Goal: Task Accomplishment & Management: Manage account settings

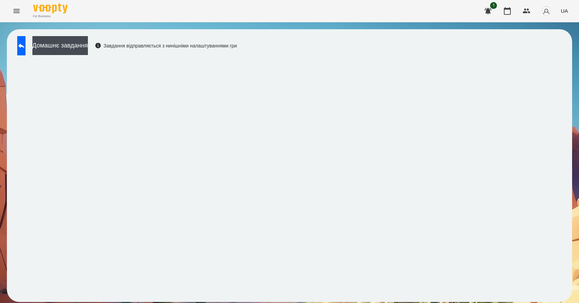
click at [15, 13] on icon "Menu" at bounding box center [16, 11] width 6 height 4
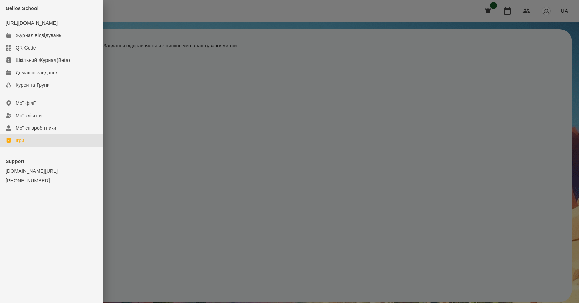
click at [35, 146] on link "Ігри" at bounding box center [51, 140] width 103 height 12
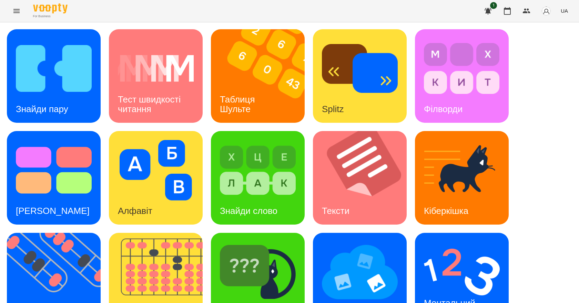
click at [19, 13] on icon "Menu" at bounding box center [16, 11] width 6 height 4
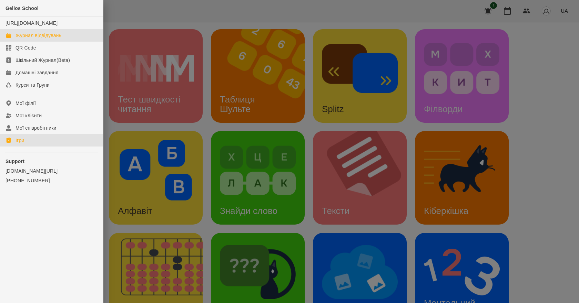
click at [47, 39] on div "Журнал відвідувань" at bounding box center [38, 35] width 46 height 7
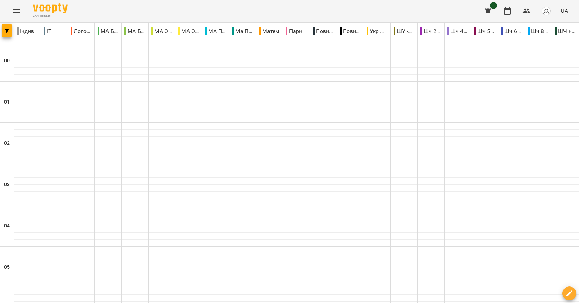
scroll to position [344, 0]
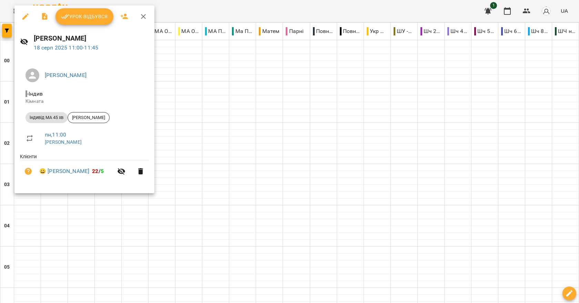
click at [96, 19] on span "Урок відбувся" at bounding box center [84, 16] width 47 height 8
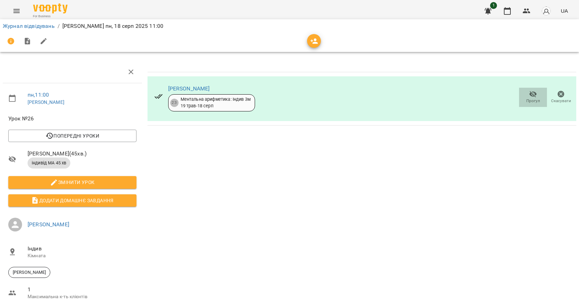
click at [531, 95] on icon "button" at bounding box center [533, 94] width 8 height 8
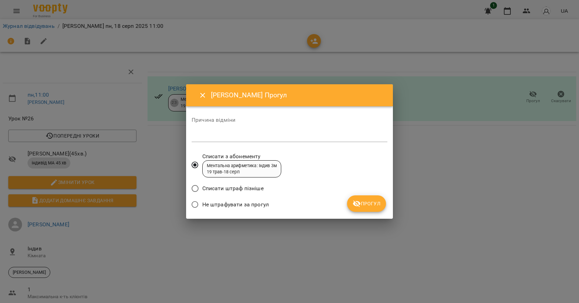
click at [206, 132] on div "*" at bounding box center [289, 136] width 196 height 11
type textarea "******"
click at [377, 204] on span "Прогул" at bounding box center [366, 204] width 28 height 8
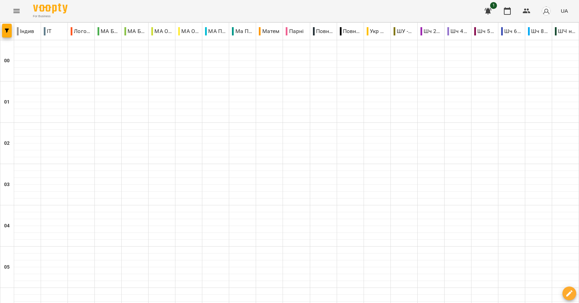
scroll to position [413, 0]
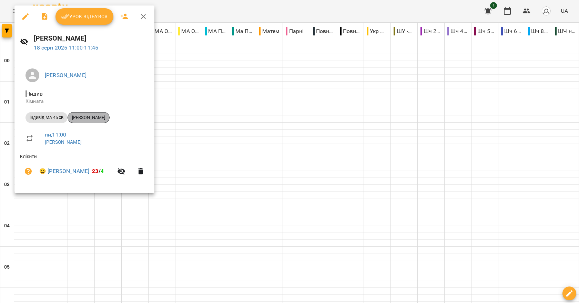
click at [109, 117] on span "[PERSON_NAME]" at bounding box center [88, 118] width 41 height 6
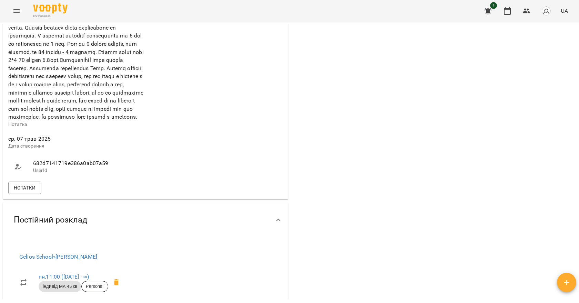
scroll to position [448, 0]
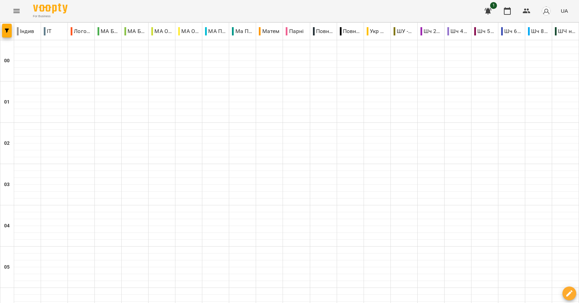
scroll to position [448, 0]
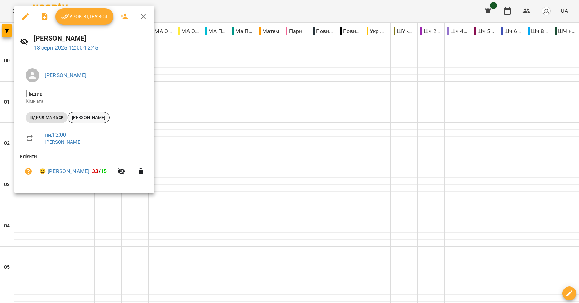
click at [107, 117] on span "[PERSON_NAME]" at bounding box center [88, 118] width 41 height 6
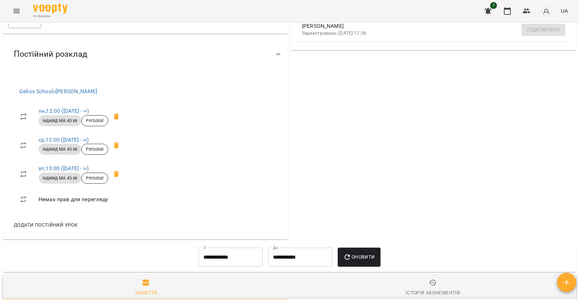
scroll to position [292, 0]
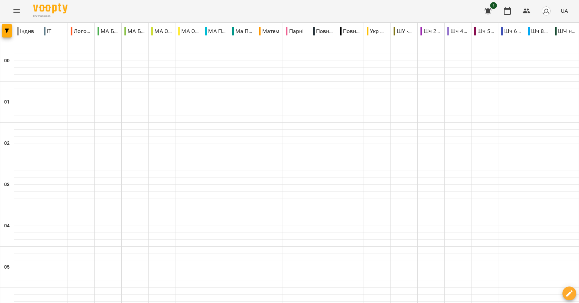
scroll to position [723, 0]
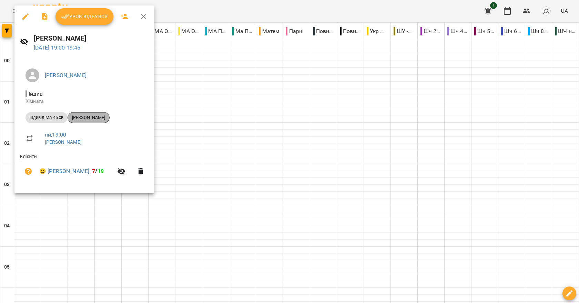
click at [110, 122] on div "[PERSON_NAME]" at bounding box center [88, 117] width 42 height 11
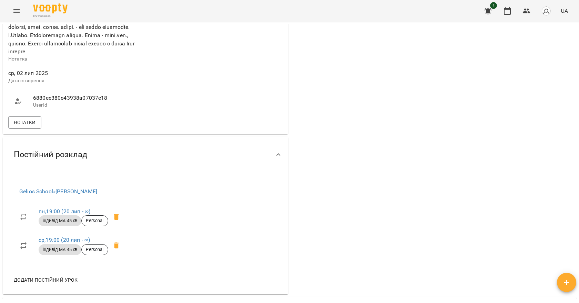
scroll to position [413, 0]
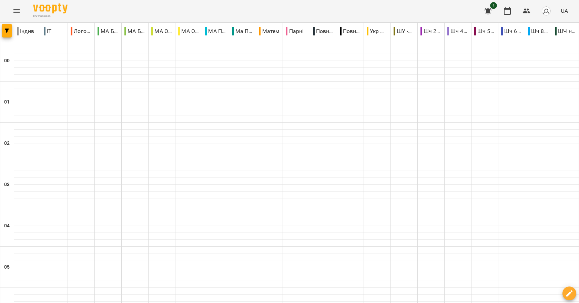
scroll to position [774, 0]
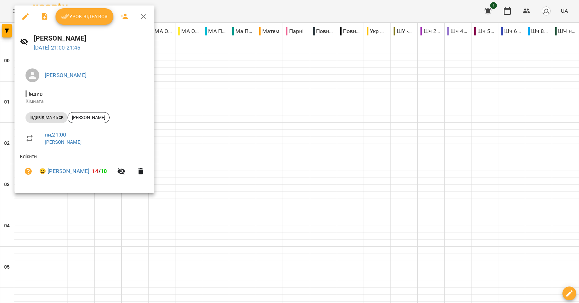
click at [212, 140] on div at bounding box center [289, 151] width 579 height 303
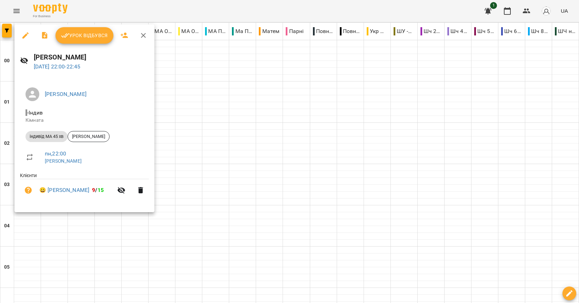
click at [226, 177] on div at bounding box center [289, 151] width 579 height 303
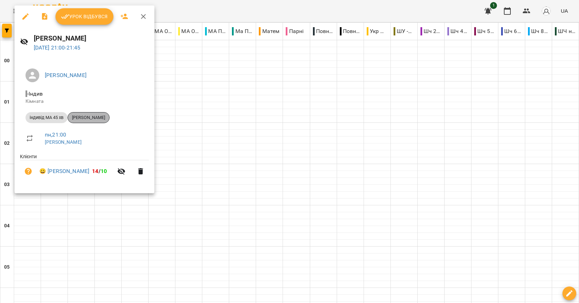
click at [94, 120] on span "[PERSON_NAME]" at bounding box center [88, 118] width 41 height 6
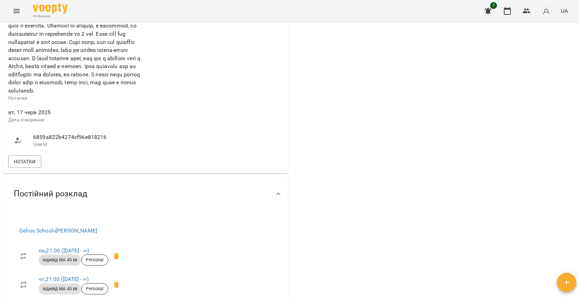
scroll to position [448, 0]
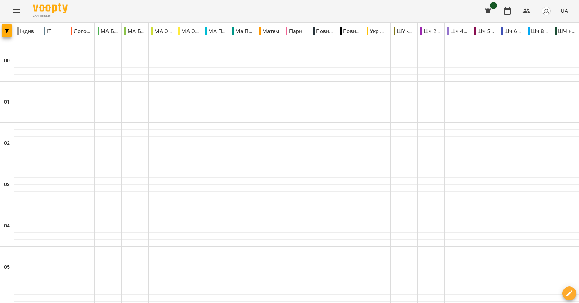
scroll to position [774, 0]
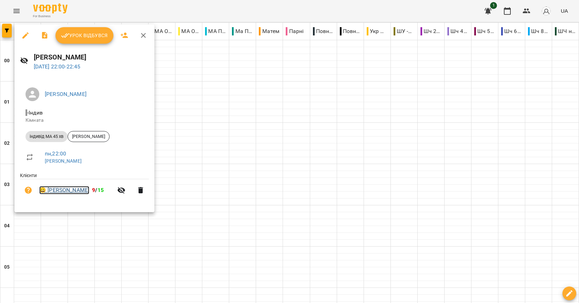
click at [62, 191] on link "😀 [PERSON_NAME]" at bounding box center [64, 190] width 50 height 8
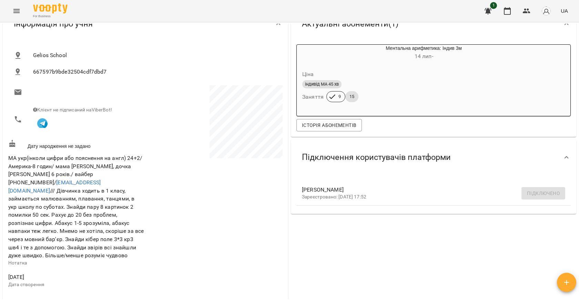
scroll to position [34, 0]
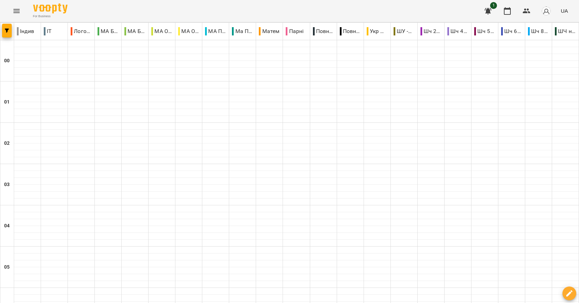
scroll to position [774, 0]
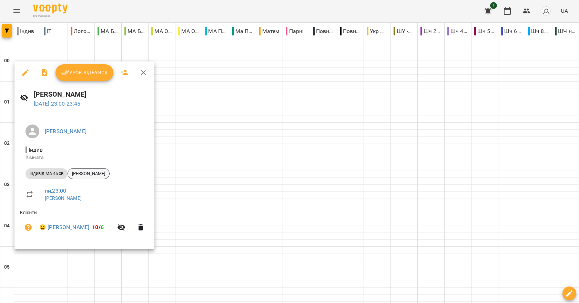
click at [85, 177] on span "[PERSON_NAME]" at bounding box center [88, 174] width 41 height 6
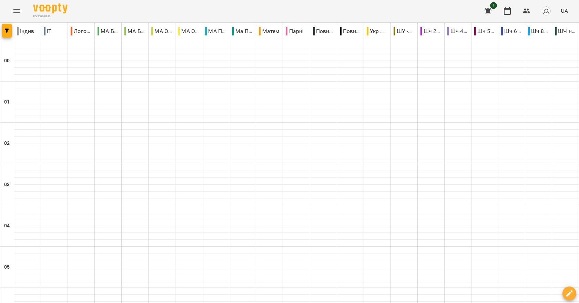
scroll to position [723, 0]
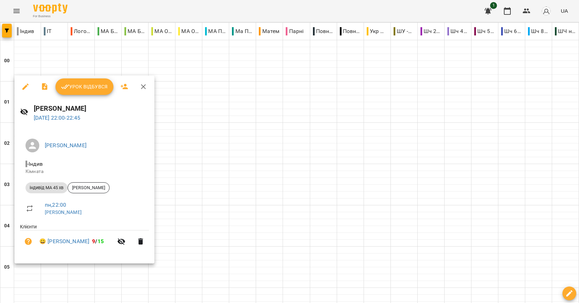
click at [257, 215] on div at bounding box center [289, 151] width 579 height 303
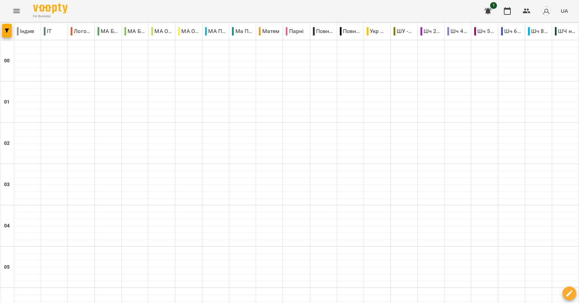
scroll to position [774, 0]
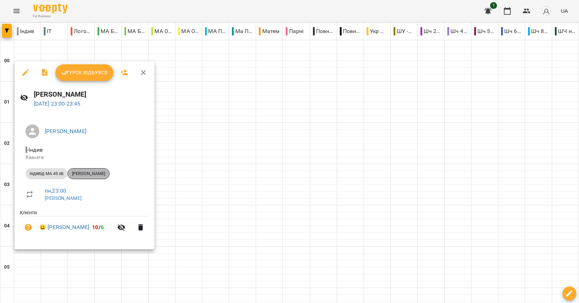
click at [90, 174] on span "[PERSON_NAME]" at bounding box center [88, 174] width 41 height 6
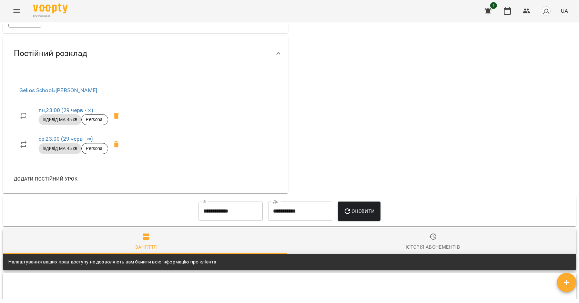
scroll to position [585, 0]
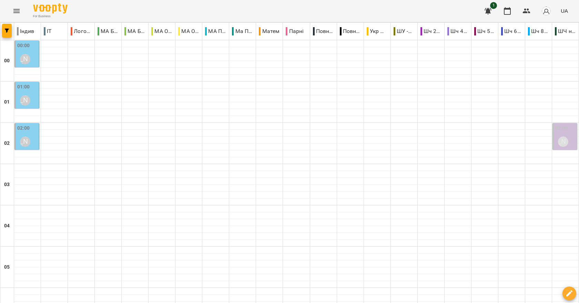
click at [32, 58] on div "[PERSON_NAME]" at bounding box center [25, 59] width 16 height 16
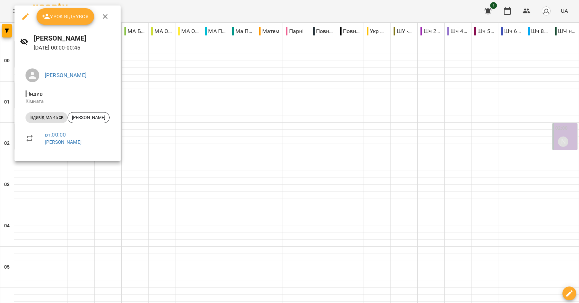
click at [189, 130] on div at bounding box center [289, 151] width 579 height 303
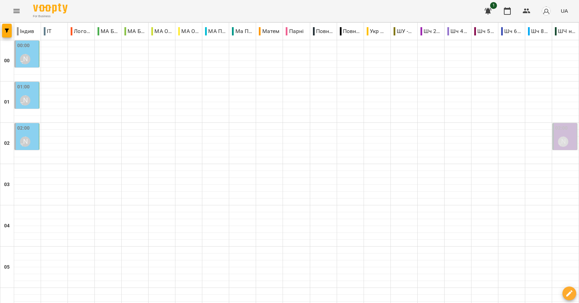
click at [23, 46] on label "00:00" at bounding box center [23, 46] width 13 height 8
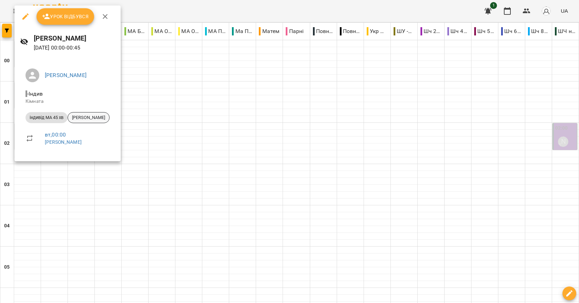
click at [97, 119] on span "[PERSON_NAME]" at bounding box center [88, 118] width 41 height 6
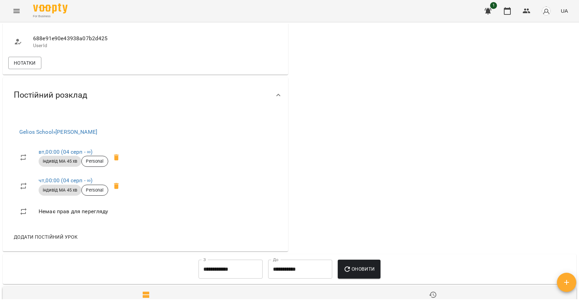
scroll to position [517, 0]
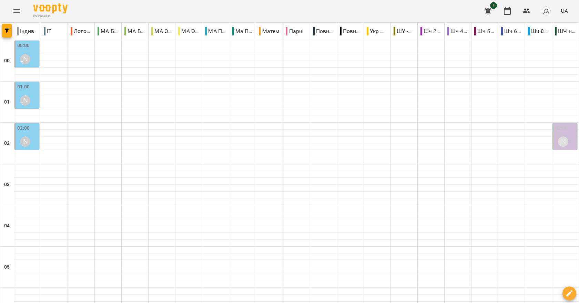
click at [30, 91] on div "01:00 [PERSON_NAME]" at bounding box center [27, 95] width 20 height 25
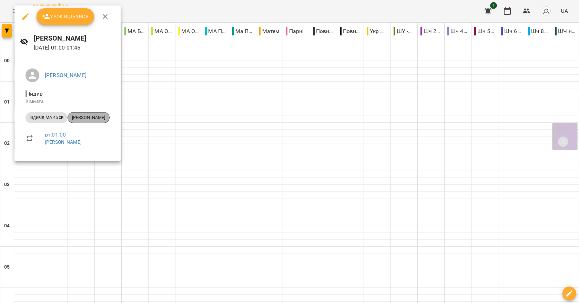
click at [94, 115] on span "[PERSON_NAME]" at bounding box center [88, 118] width 41 height 6
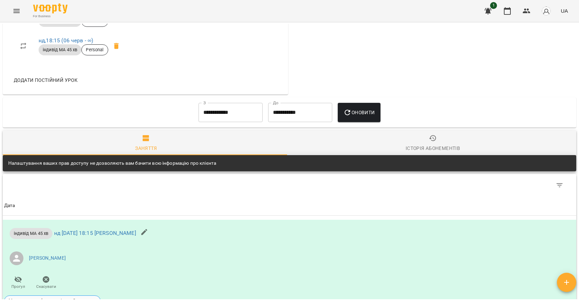
scroll to position [379, 0]
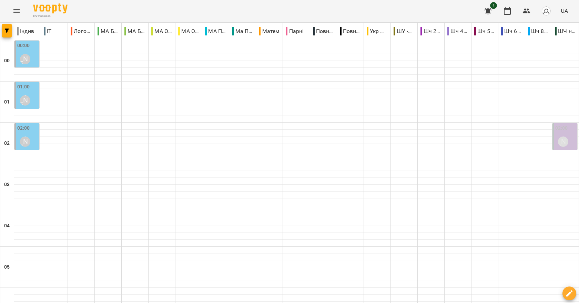
click at [26, 130] on label "02:00" at bounding box center [23, 129] width 13 height 8
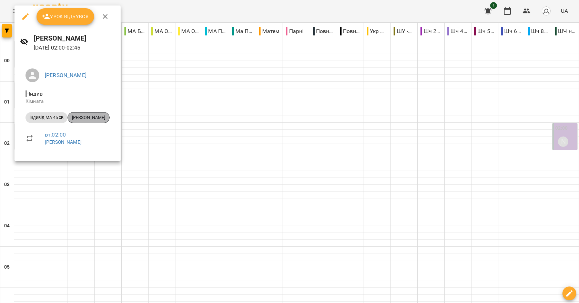
click at [91, 119] on span "[PERSON_NAME]" at bounding box center [88, 118] width 41 height 6
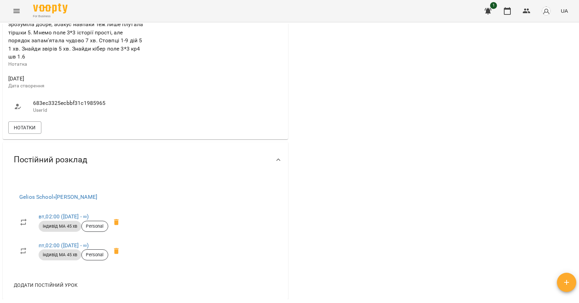
scroll to position [344, 0]
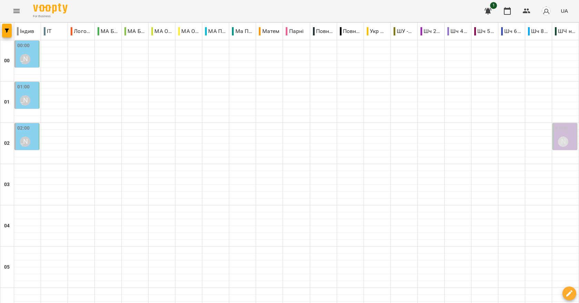
scroll to position [448, 0]
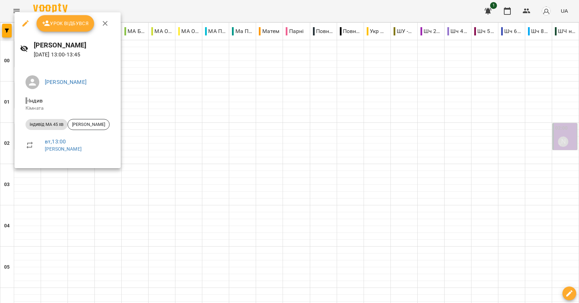
click at [193, 151] on div at bounding box center [289, 151] width 579 height 303
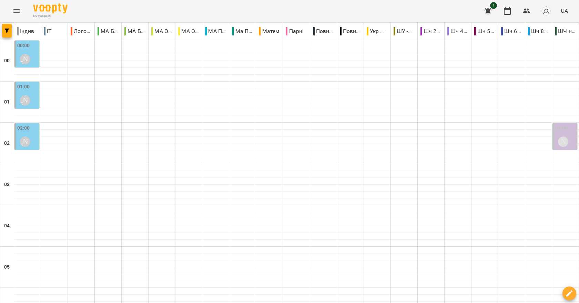
scroll to position [620, 0]
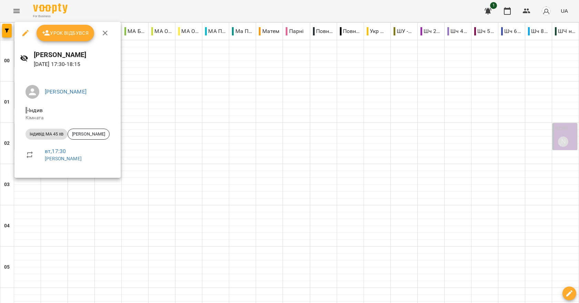
click at [164, 154] on div at bounding box center [289, 151] width 579 height 303
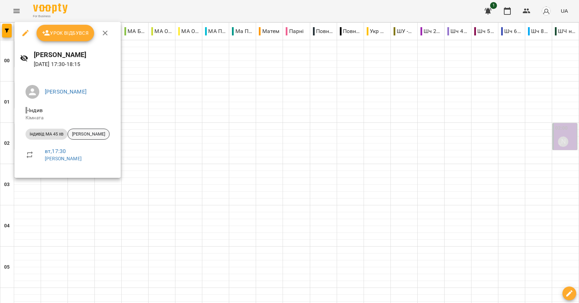
click at [78, 137] on span "[PERSON_NAME]" at bounding box center [88, 134] width 41 height 6
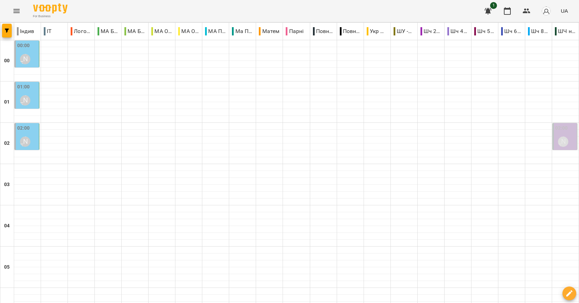
scroll to position [620, 0]
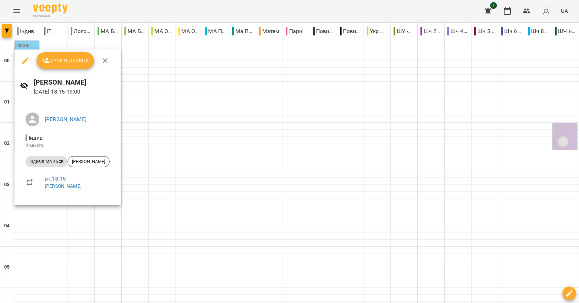
click at [194, 183] on div at bounding box center [289, 151] width 579 height 303
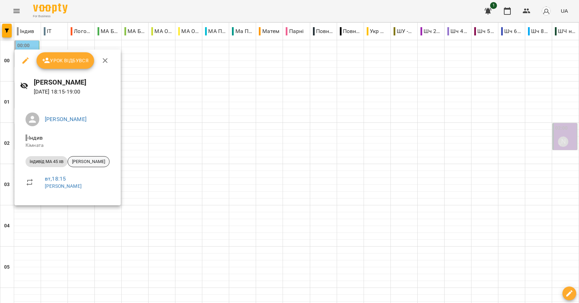
click at [96, 163] on span "[PERSON_NAME]" at bounding box center [88, 162] width 41 height 6
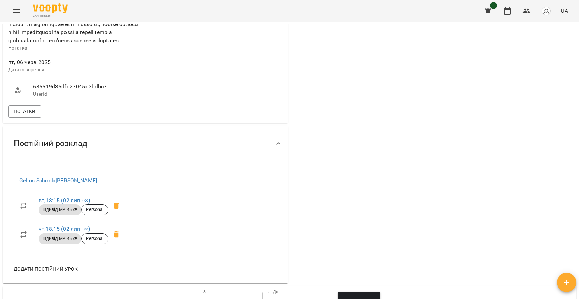
scroll to position [314, 0]
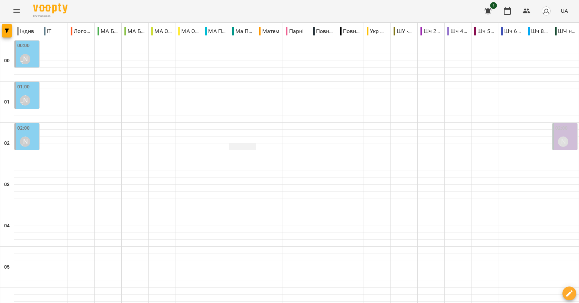
scroll to position [774, 0]
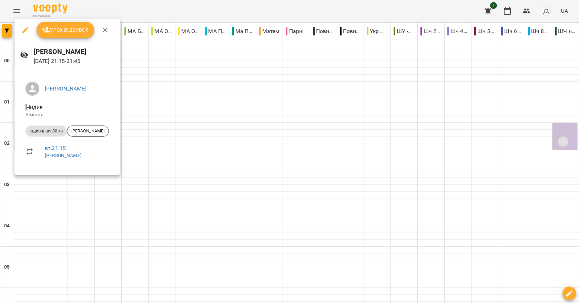
click at [56, 132] on span "індивід шч 30 хв" at bounding box center [45, 131] width 41 height 6
click at [92, 137] on div "[PERSON_NAME]" at bounding box center [88, 131] width 42 height 11
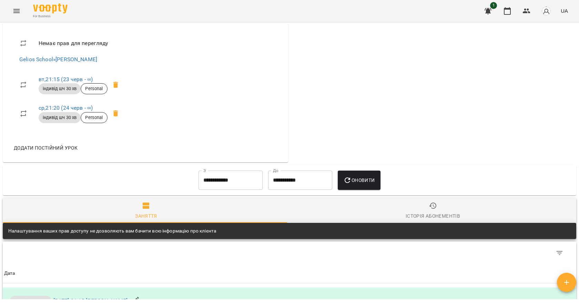
scroll to position [379, 0]
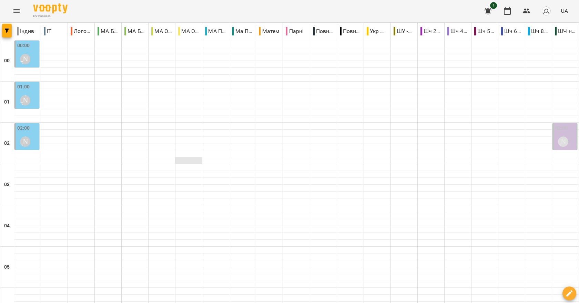
scroll to position [774, 0]
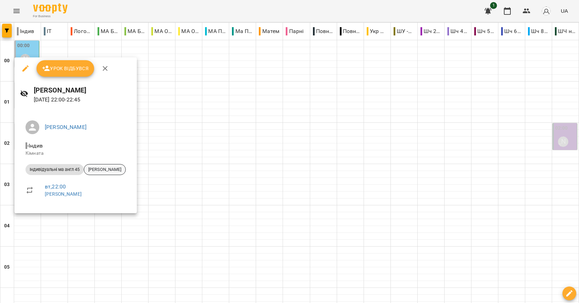
click at [107, 170] on span "[PERSON_NAME]" at bounding box center [104, 170] width 41 height 6
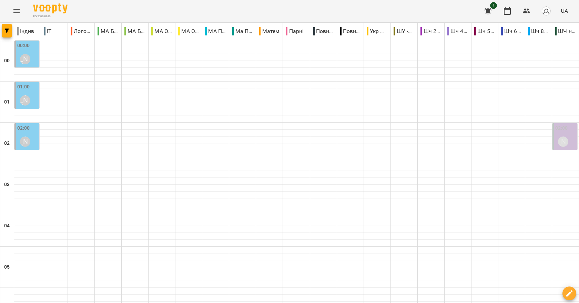
scroll to position [774, 0]
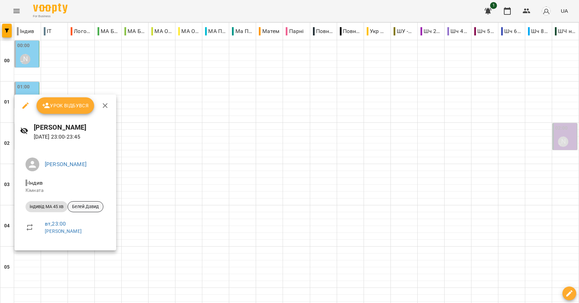
click at [93, 207] on span "Белей Давид" at bounding box center [85, 207] width 35 height 6
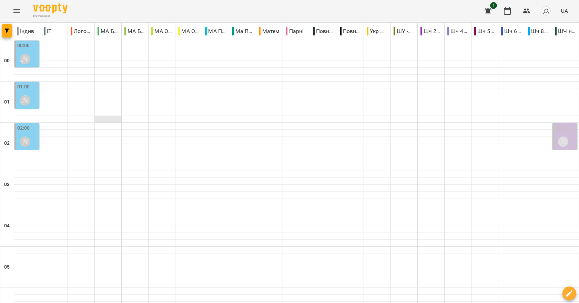
scroll to position [172, 0]
click at [32, 52] on label "00:00" at bounding box center [34, 49] width 8 height 15
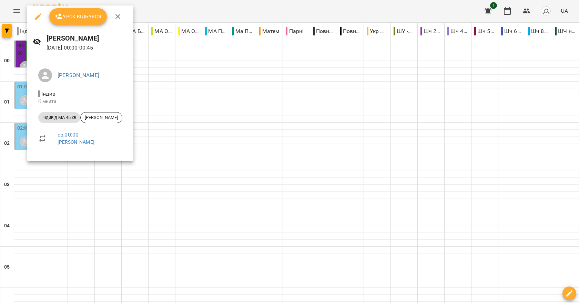
click at [215, 132] on div at bounding box center [289, 151] width 579 height 303
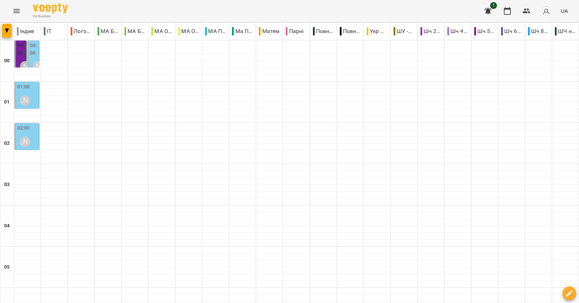
click at [28, 93] on div "[PERSON_NAME]" at bounding box center [25, 101] width 16 height 16
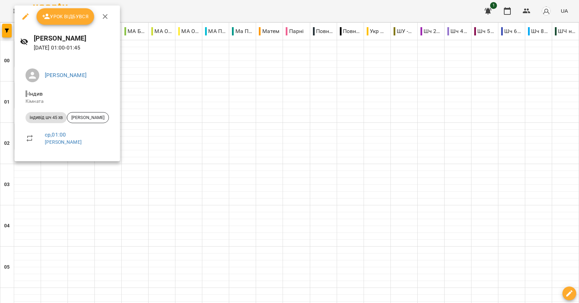
click at [209, 101] on div at bounding box center [289, 151] width 579 height 303
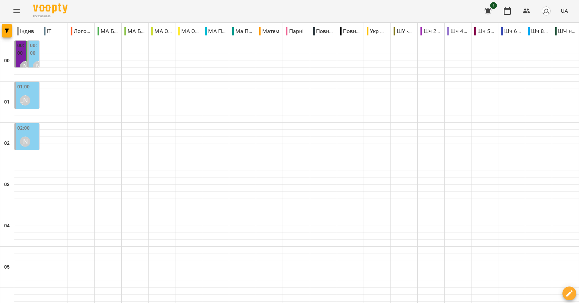
click at [34, 137] on div "02:00 [PERSON_NAME]" at bounding box center [27, 137] width 20 height 25
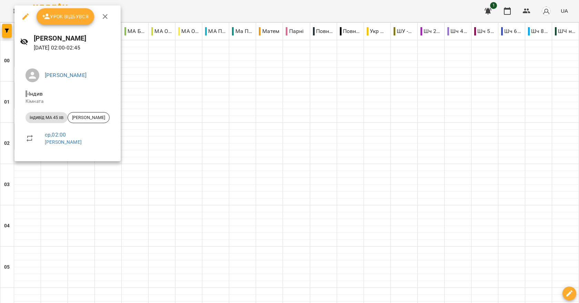
click at [166, 143] on div at bounding box center [289, 151] width 579 height 303
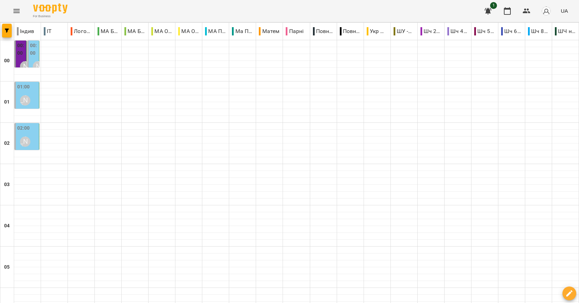
click at [33, 50] on label "00:00" at bounding box center [34, 49] width 8 height 15
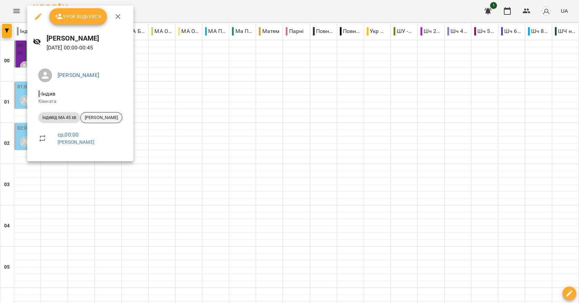
click at [102, 116] on span "[PERSON_NAME]" at bounding box center [101, 118] width 41 height 6
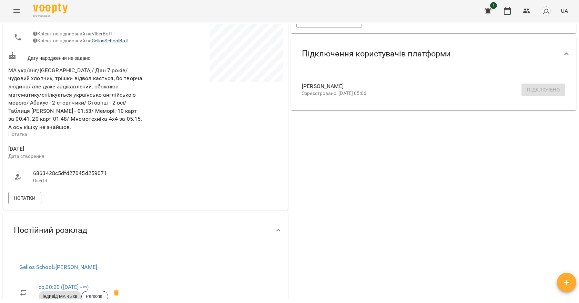
scroll to position [321, 0]
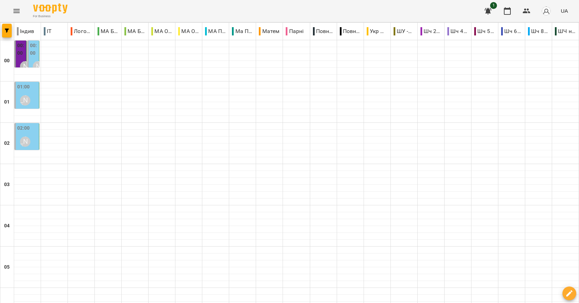
click at [32, 96] on div "[PERSON_NAME]" at bounding box center [25, 101] width 16 height 16
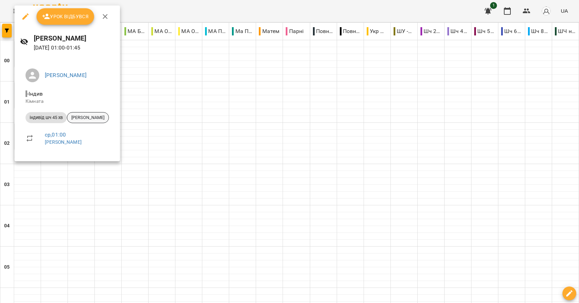
click at [90, 119] on span "[PERSON_NAME]" at bounding box center [87, 118] width 41 height 6
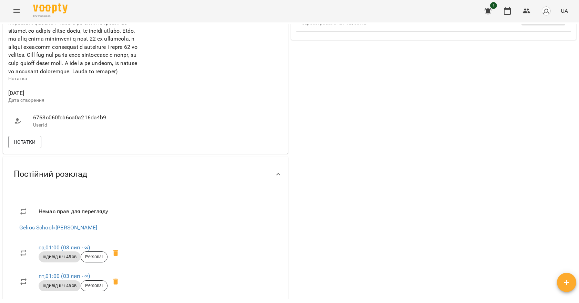
scroll to position [448, 0]
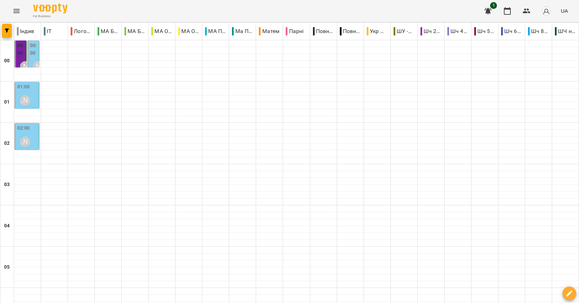
click at [39, 139] on div "02:00 [PERSON_NAME] індивід МА 45 хв - [PERSON_NAME]" at bounding box center [26, 157] width 25 height 68
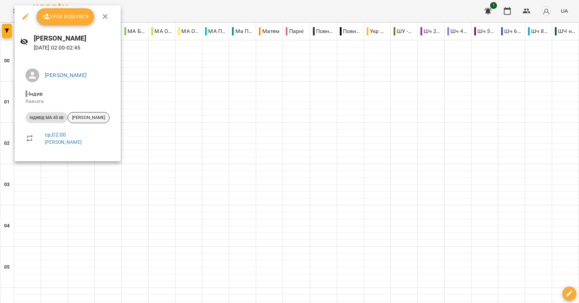
click at [95, 120] on span "[PERSON_NAME]" at bounding box center [88, 118] width 41 height 6
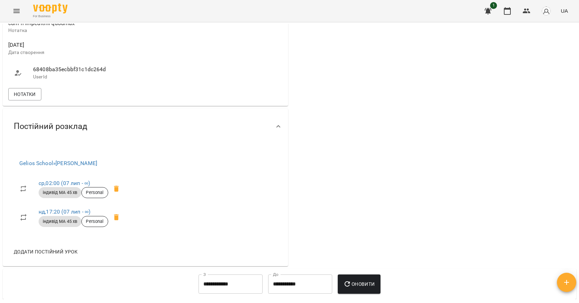
scroll to position [241, 0]
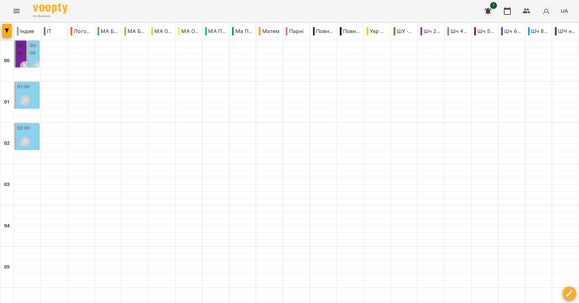
scroll to position [448, 0]
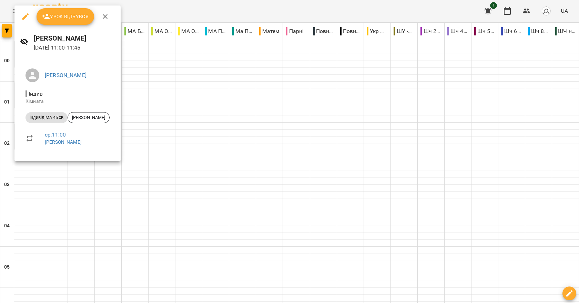
click at [211, 104] on div at bounding box center [289, 151] width 579 height 303
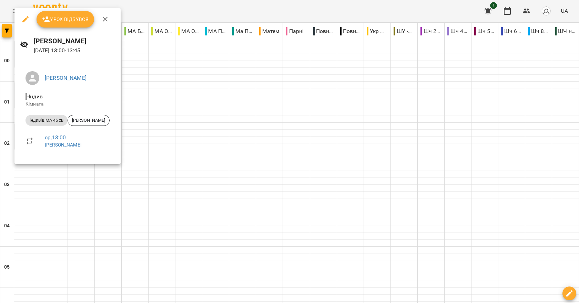
click at [208, 154] on div at bounding box center [289, 151] width 579 height 303
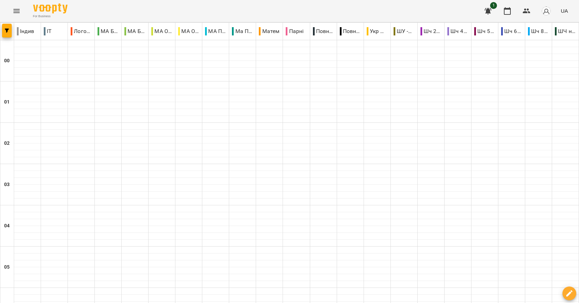
scroll to position [379, 0]
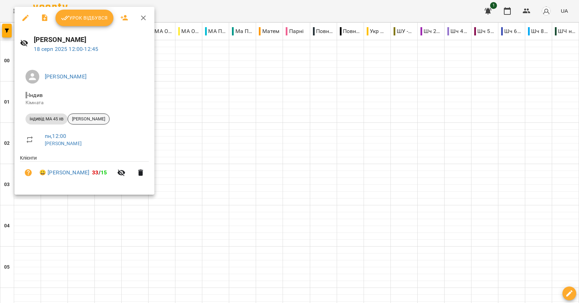
click at [103, 121] on span "[PERSON_NAME]" at bounding box center [88, 119] width 41 height 6
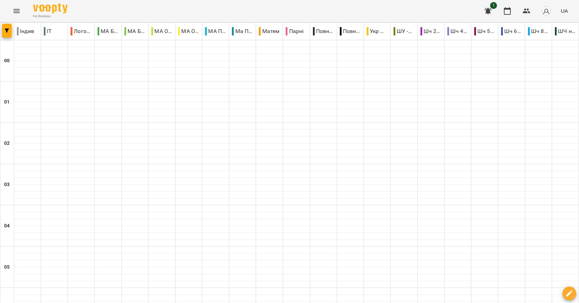
click at [15, 12] on icon "Menu" at bounding box center [16, 11] width 6 height 4
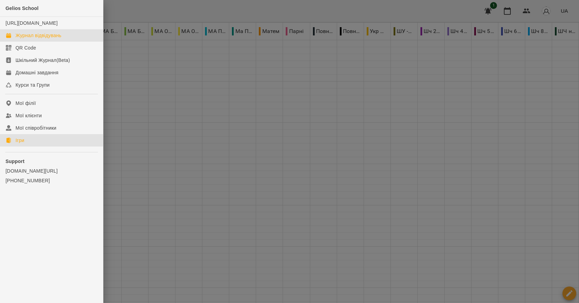
click at [20, 144] on div "Ігри" at bounding box center [19, 140] width 9 height 7
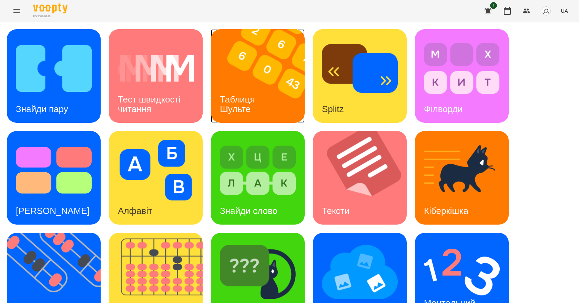
click at [258, 87] on div "Таблиця Шульте" at bounding box center [238, 104] width 55 height 37
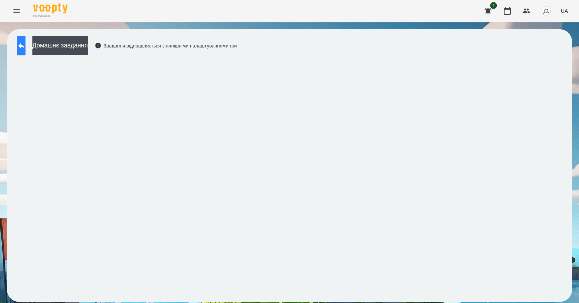
click at [25, 51] on button at bounding box center [21, 45] width 8 height 19
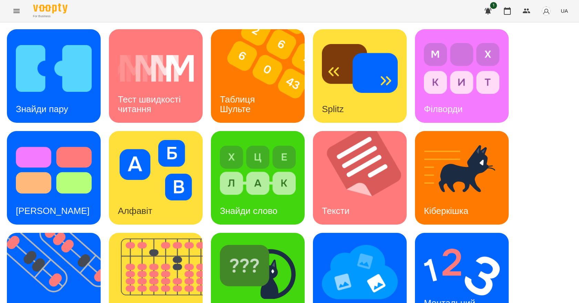
scroll to position [132, 0]
click at [159, 233] on img at bounding box center [160, 280] width 102 height 94
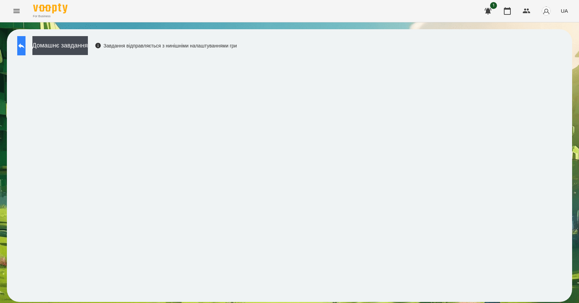
click at [23, 44] on button at bounding box center [21, 45] width 8 height 19
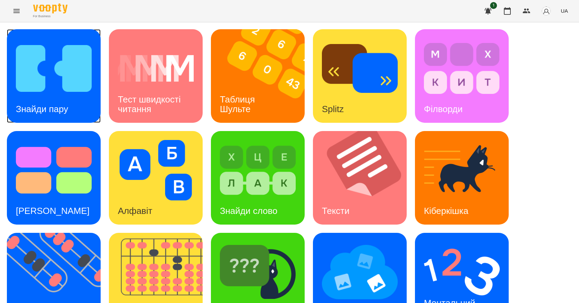
click at [58, 112] on h3 "Знайди пару" at bounding box center [42, 109] width 52 height 10
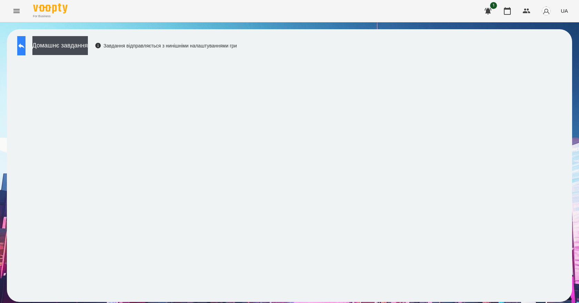
click at [25, 49] on icon at bounding box center [21, 46] width 8 height 8
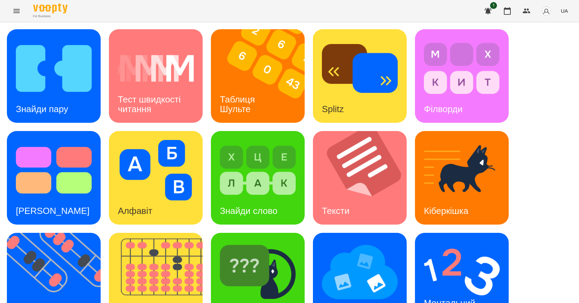
scroll to position [103, 0]
click at [437, 298] on h3 "Ментальний рахунок" at bounding box center [451, 308] width 54 height 20
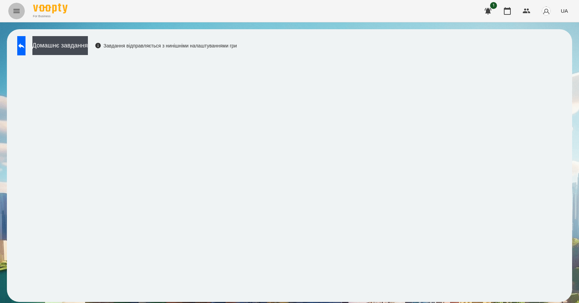
click at [13, 7] on icon "Menu" at bounding box center [16, 11] width 8 height 8
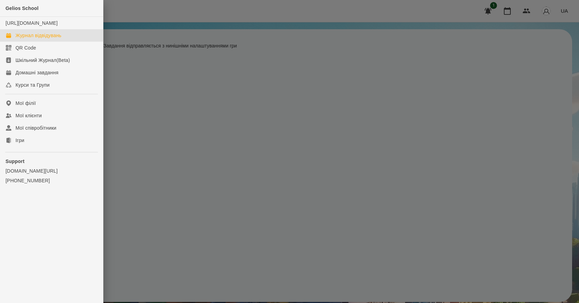
click at [48, 39] on div "Журнал відвідувань" at bounding box center [38, 35] width 46 height 7
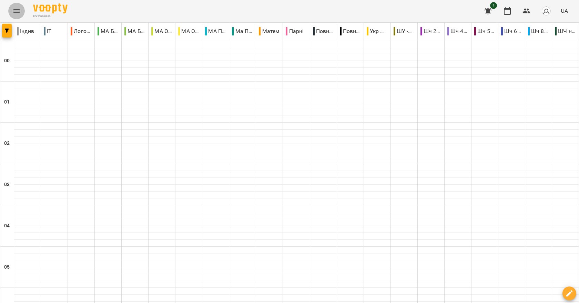
click at [15, 8] on icon "Menu" at bounding box center [16, 11] width 8 height 8
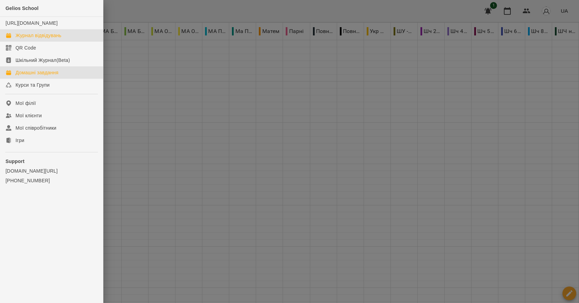
click at [40, 76] on div "Домашні завдання" at bounding box center [36, 72] width 43 height 7
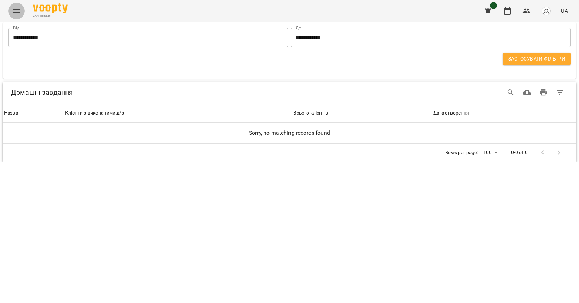
click at [14, 11] on icon "Menu" at bounding box center [16, 11] width 6 height 4
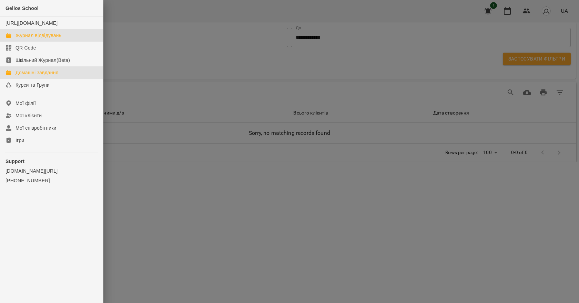
click at [52, 39] on div "Журнал відвідувань" at bounding box center [38, 35] width 46 height 7
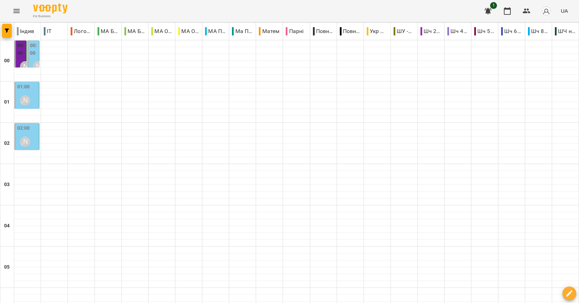
scroll to position [379, 0]
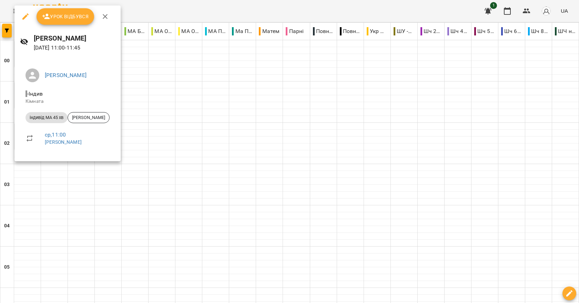
click at [192, 196] on div at bounding box center [289, 151] width 579 height 303
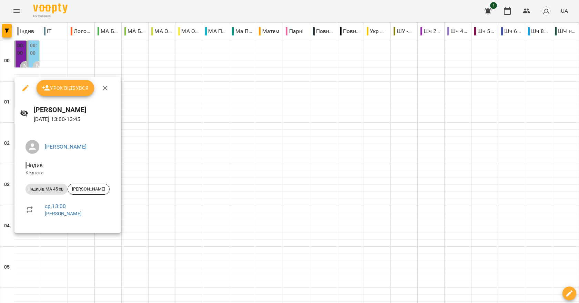
click at [222, 236] on div at bounding box center [289, 151] width 579 height 303
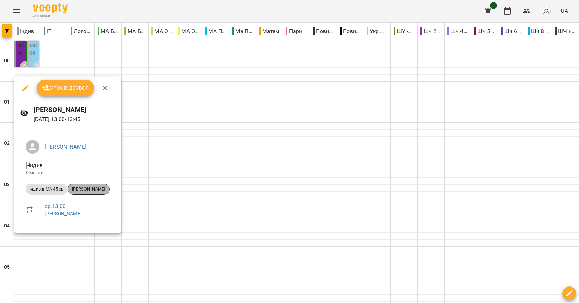
click at [85, 188] on span "[PERSON_NAME]" at bounding box center [88, 189] width 41 height 6
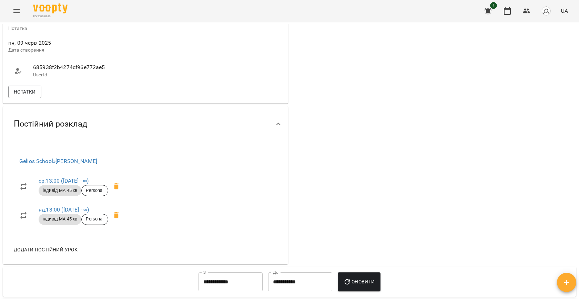
scroll to position [413, 0]
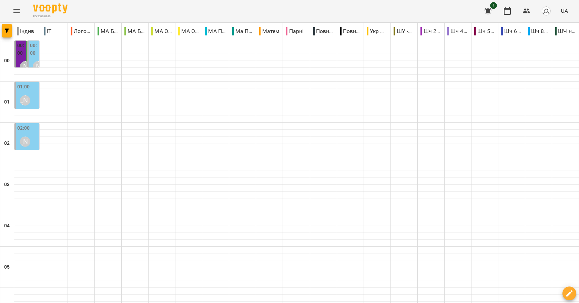
scroll to position [654, 0]
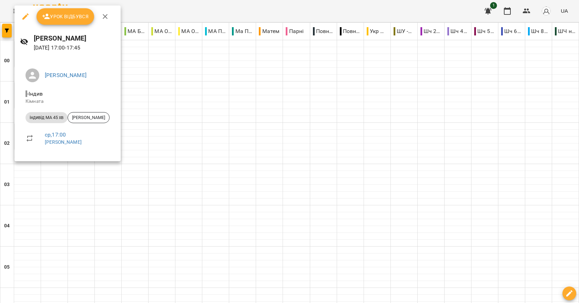
click at [199, 173] on div at bounding box center [289, 151] width 579 height 303
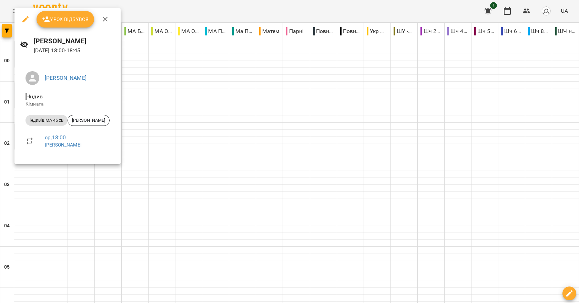
click at [196, 182] on div at bounding box center [289, 151] width 579 height 303
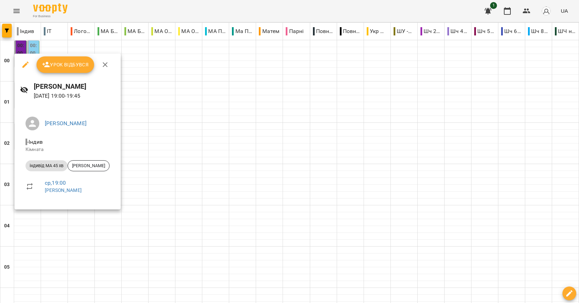
click at [271, 170] on div at bounding box center [289, 151] width 579 height 303
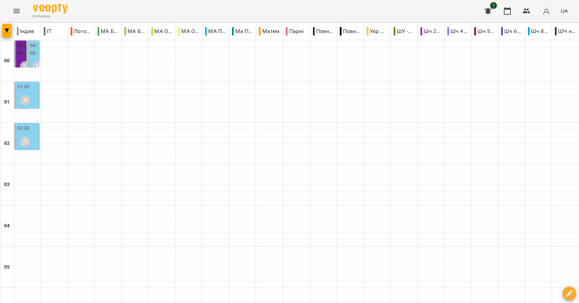
scroll to position [774, 0]
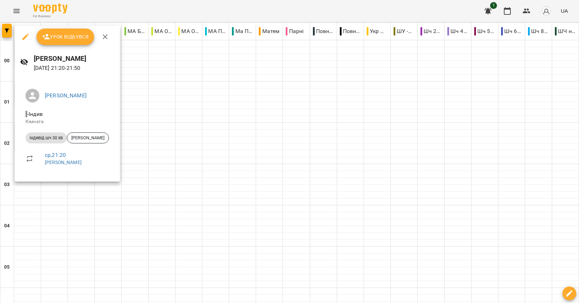
click at [221, 189] on div at bounding box center [289, 151] width 579 height 303
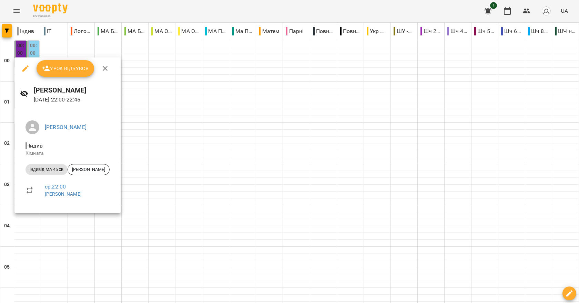
click at [210, 208] on div at bounding box center [289, 151] width 579 height 303
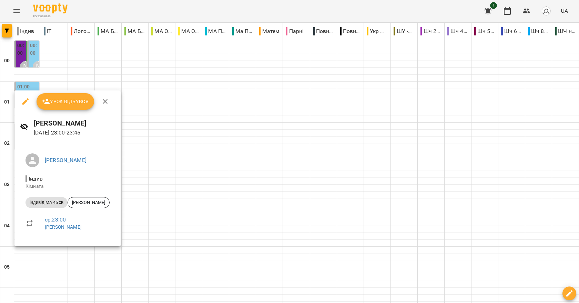
click at [224, 213] on div at bounding box center [289, 151] width 579 height 303
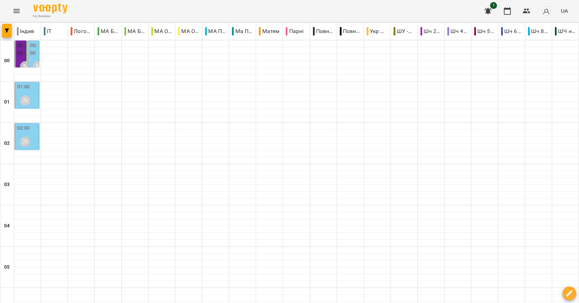
scroll to position [671, 0]
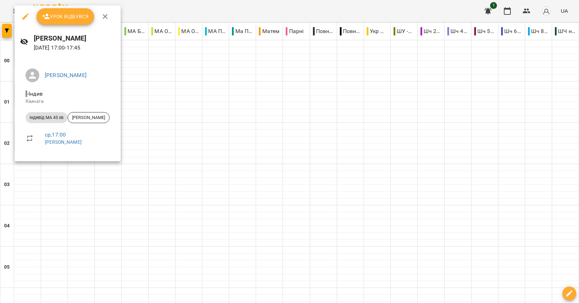
click at [361, 213] on div at bounding box center [289, 151] width 579 height 303
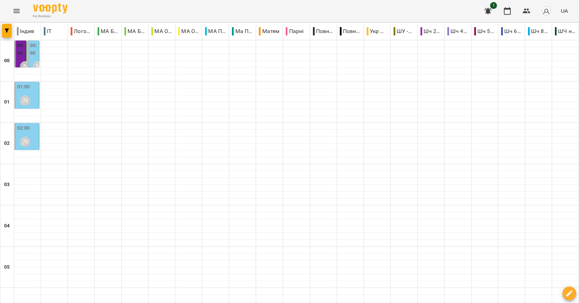
scroll to position [637, 0]
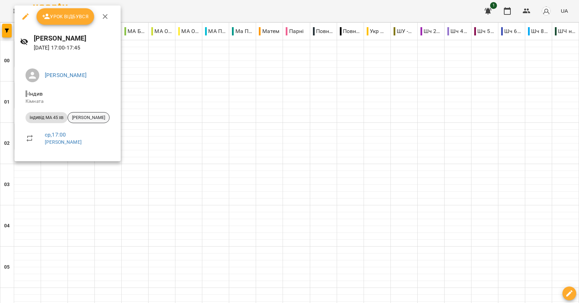
click at [84, 118] on span "[PERSON_NAME]" at bounding box center [88, 118] width 41 height 6
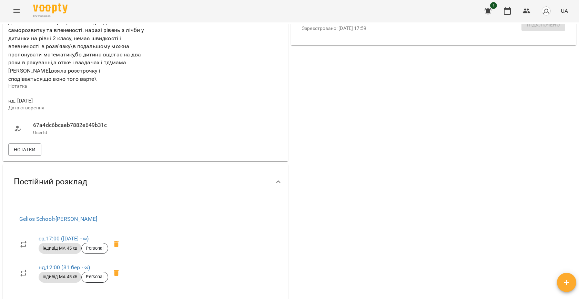
scroll to position [379, 0]
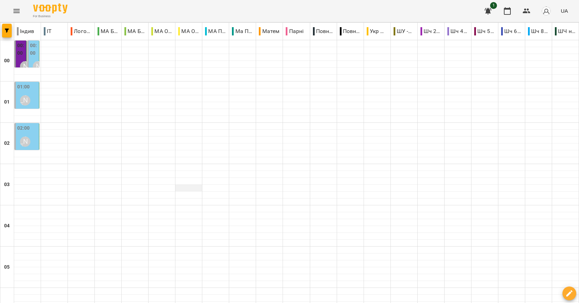
scroll to position [482, 0]
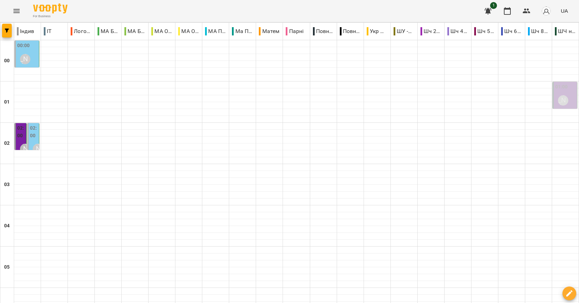
click at [22, 52] on div "[PERSON_NAME]" at bounding box center [25, 59] width 16 height 16
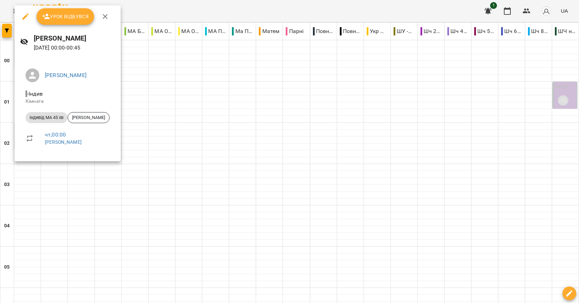
click at [208, 126] on div at bounding box center [289, 151] width 579 height 303
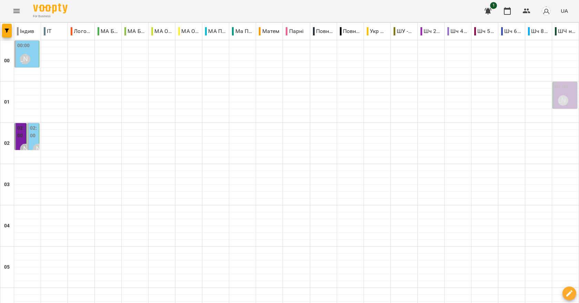
click at [31, 131] on label "02:00" at bounding box center [34, 132] width 8 height 15
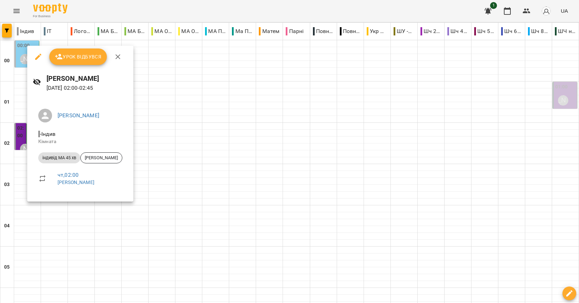
click at [340, 143] on div at bounding box center [289, 151] width 579 height 303
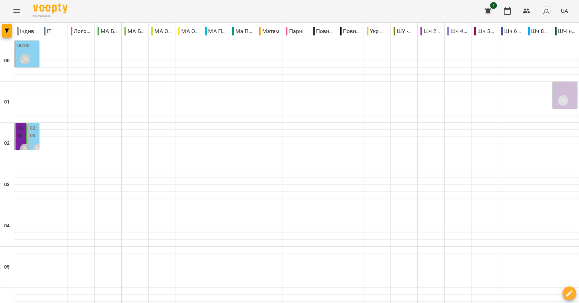
scroll to position [310, 0]
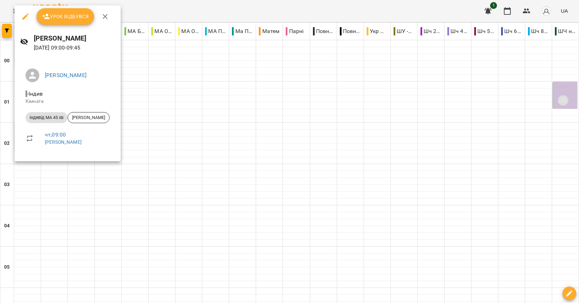
click at [268, 165] on div at bounding box center [289, 151] width 579 height 303
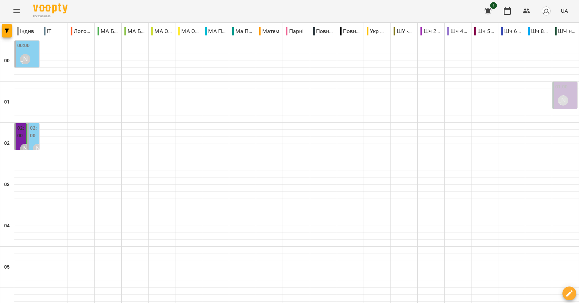
scroll to position [689, 0]
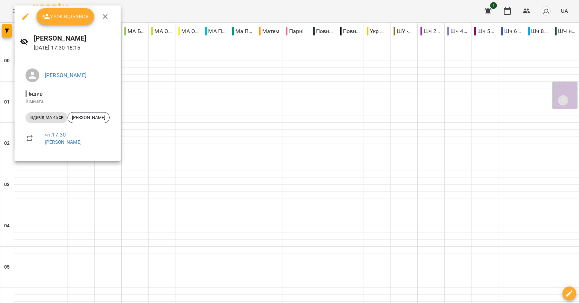
click at [227, 97] on div at bounding box center [289, 151] width 579 height 303
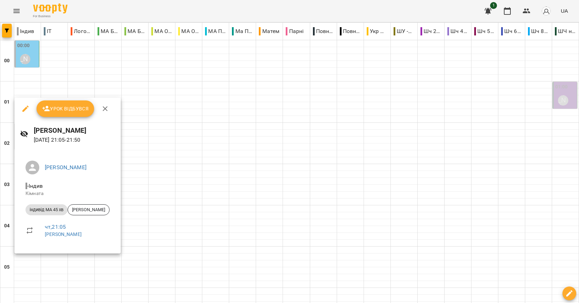
click at [211, 229] on div at bounding box center [289, 151] width 579 height 303
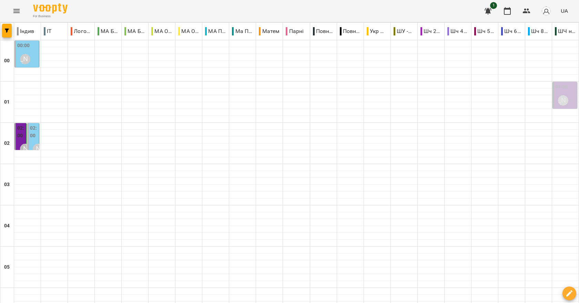
scroll to position [774, 0]
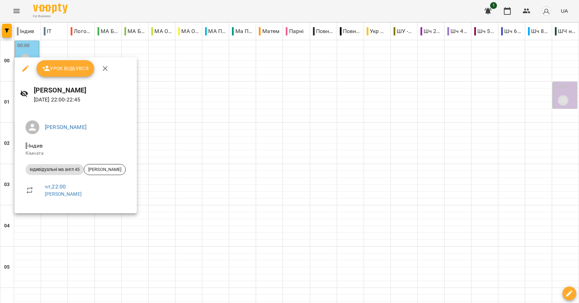
click at [196, 204] on div at bounding box center [289, 151] width 579 height 303
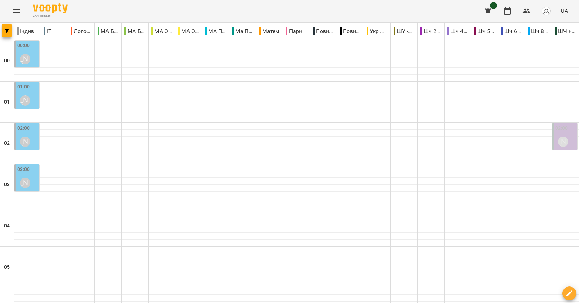
click at [30, 171] on div "03:00 [PERSON_NAME]" at bounding box center [27, 178] width 20 height 25
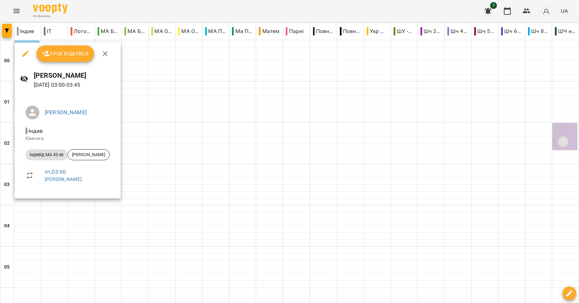
click at [176, 173] on div at bounding box center [289, 151] width 579 height 303
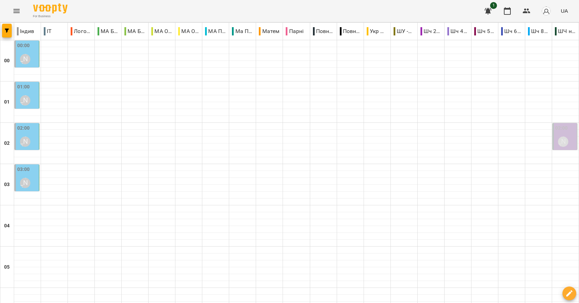
click at [31, 46] on div "00:00 [PERSON_NAME]" at bounding box center [27, 54] width 20 height 25
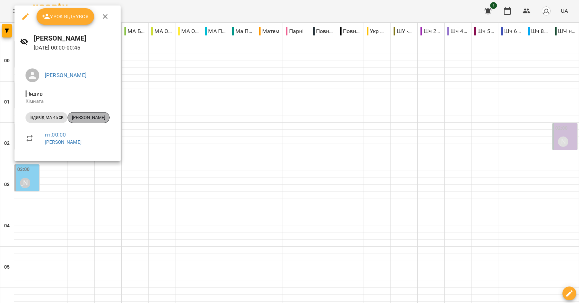
click at [90, 122] on div "[PERSON_NAME]" at bounding box center [88, 117] width 42 height 11
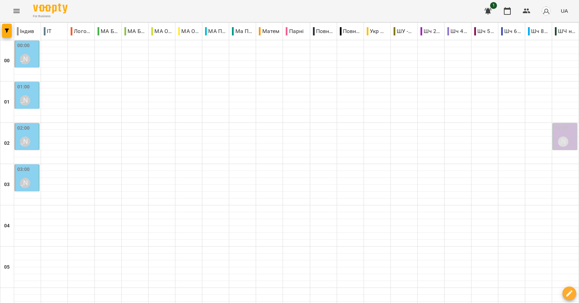
scroll to position [172, 0]
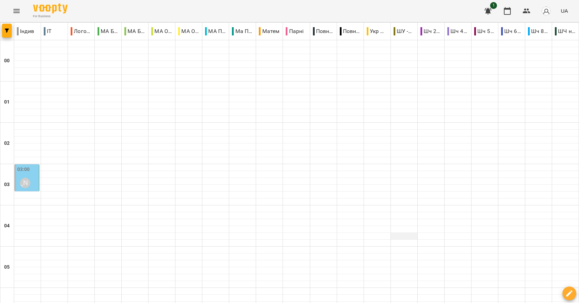
scroll to position [379, 0]
